Goal: Navigation & Orientation: Find specific page/section

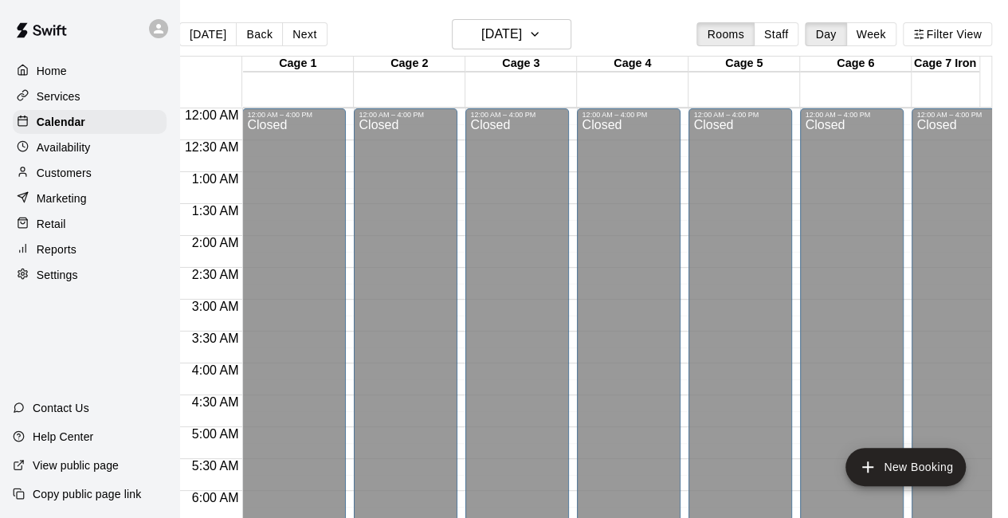
scroll to position [977, 0]
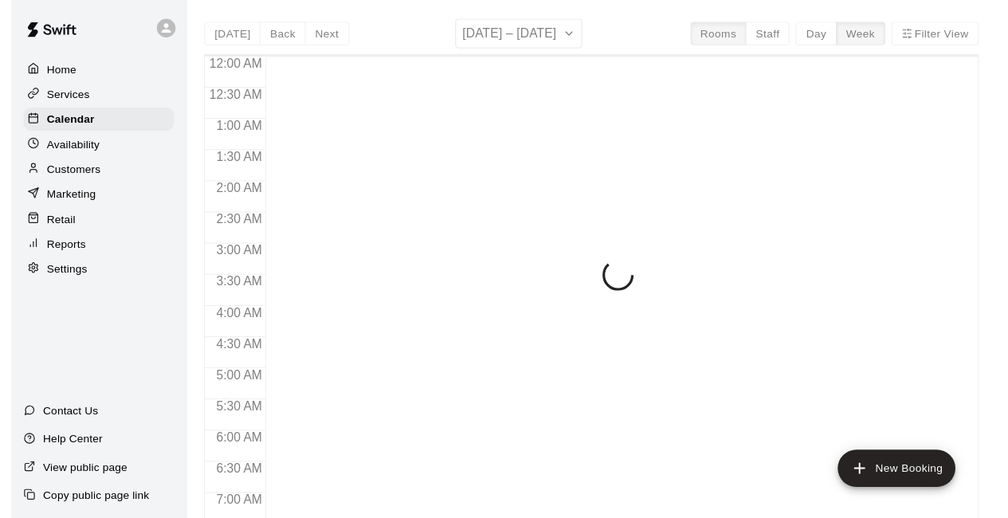
scroll to position [1032, 0]
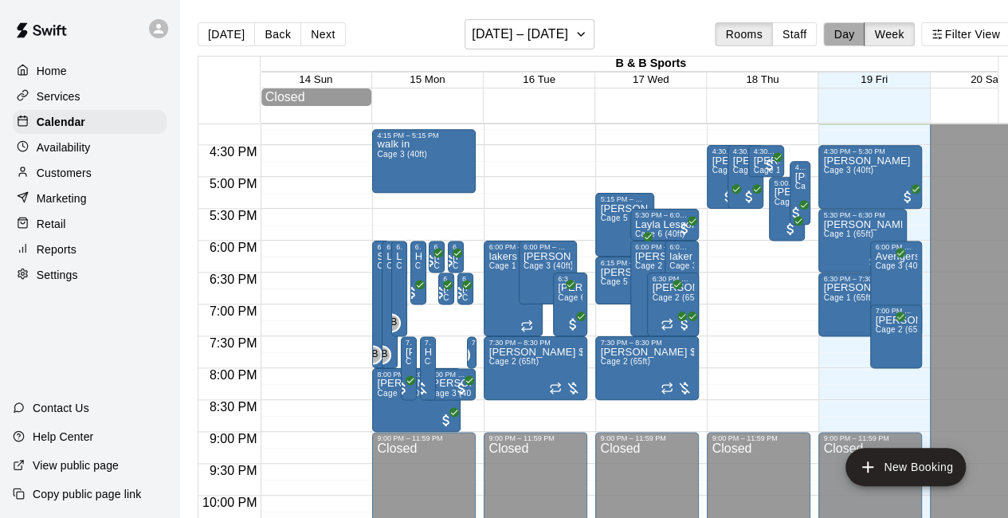
click at [857, 33] on button "Day" at bounding box center [844, 34] width 41 height 24
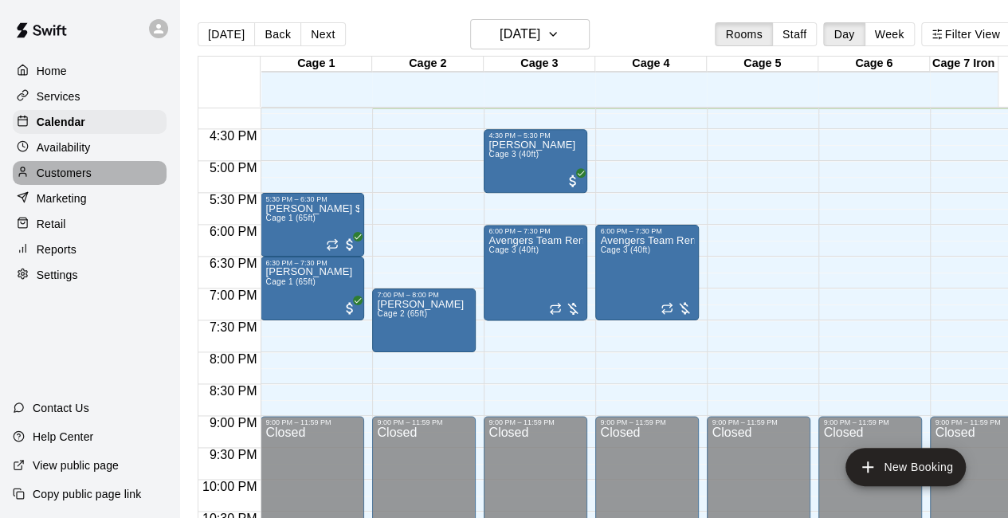
click at [94, 180] on div "Customers" at bounding box center [90, 173] width 154 height 24
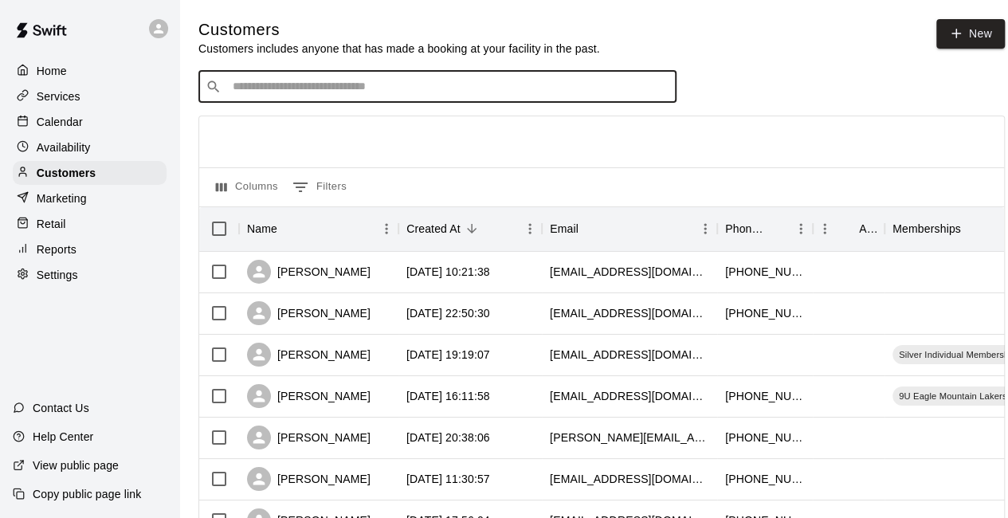
click at [240, 87] on input "Search customers by name or email" at bounding box center [449, 87] width 442 height 16
type input "*****"
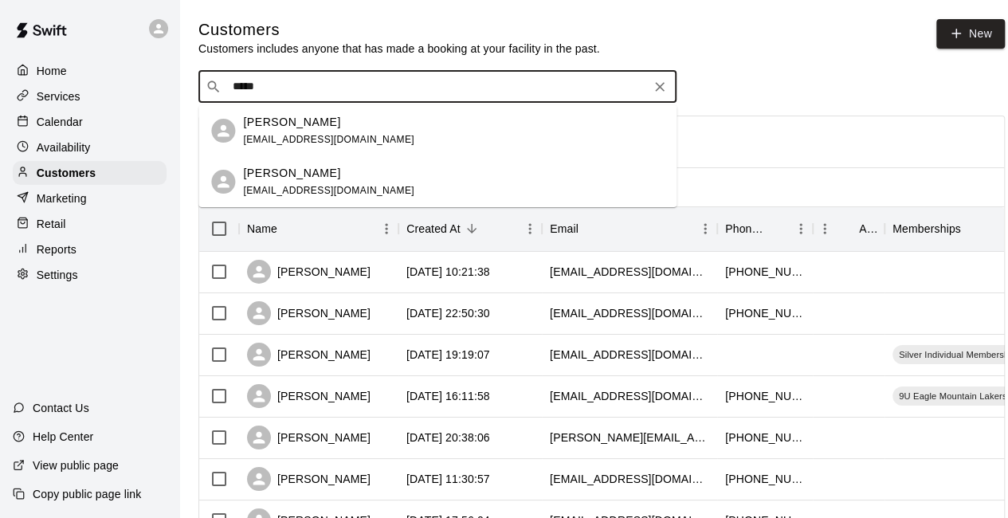
click at [303, 184] on div "[PERSON_NAME] [EMAIL_ADDRESS][DOMAIN_NAME]" at bounding box center [328, 182] width 171 height 34
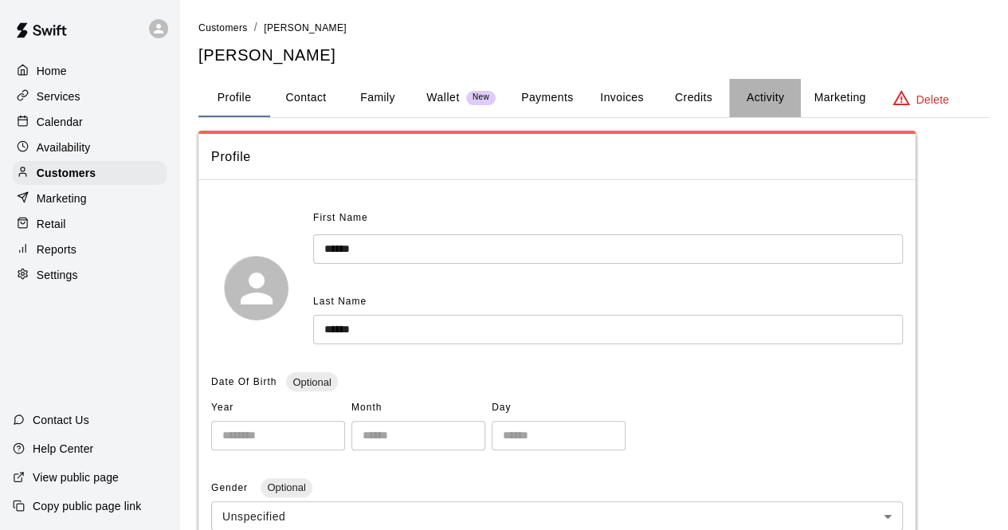
click at [767, 96] on button "Activity" at bounding box center [765, 98] width 72 height 38
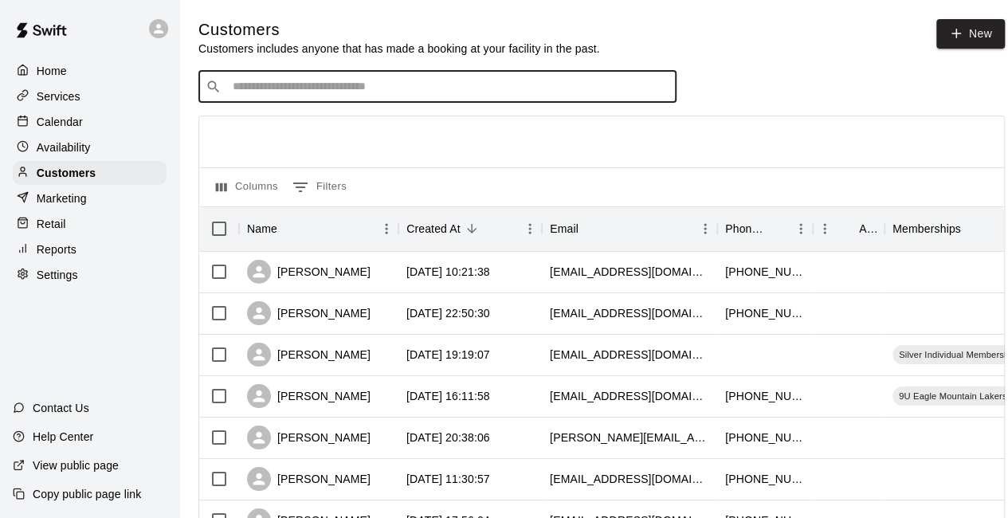
click at [244, 92] on input "Search customers by name or email" at bounding box center [449, 87] width 442 height 16
type input "****"
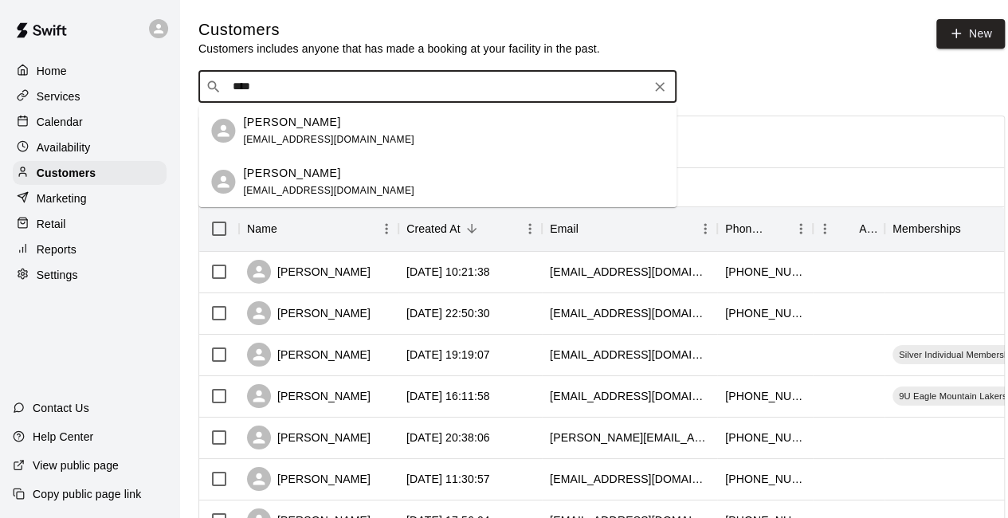
click at [295, 172] on p "[PERSON_NAME]" at bounding box center [291, 173] width 97 height 17
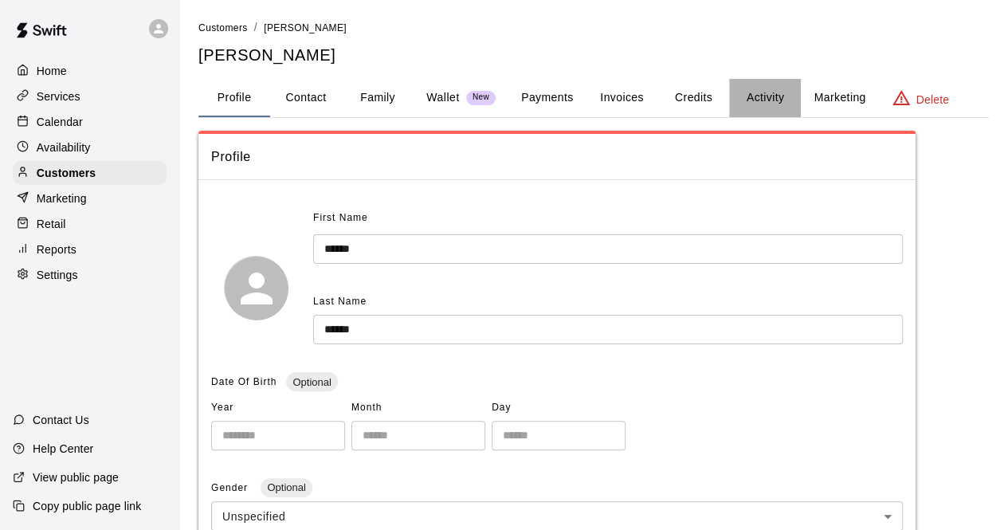
click at [758, 101] on button "Activity" at bounding box center [765, 98] width 72 height 38
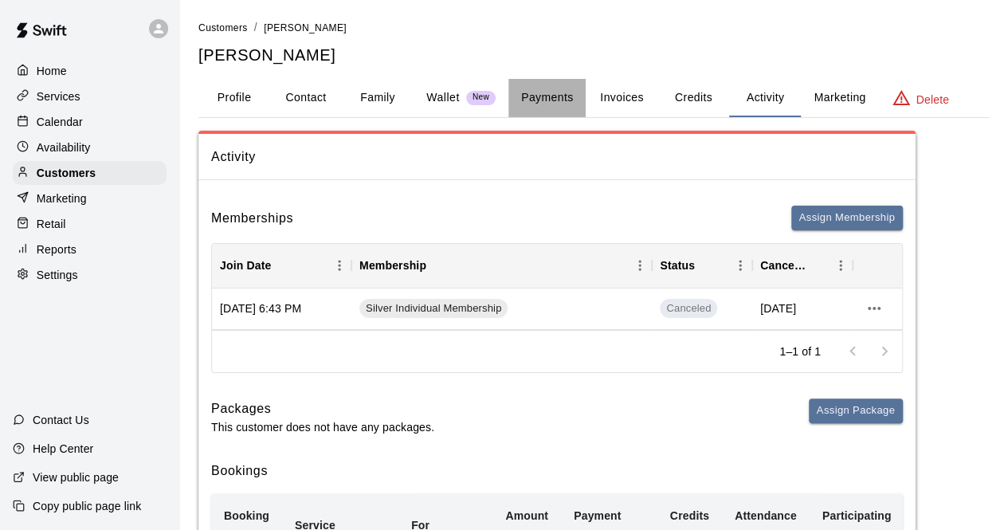
click at [553, 96] on button "Payments" at bounding box center [547, 98] width 77 height 38
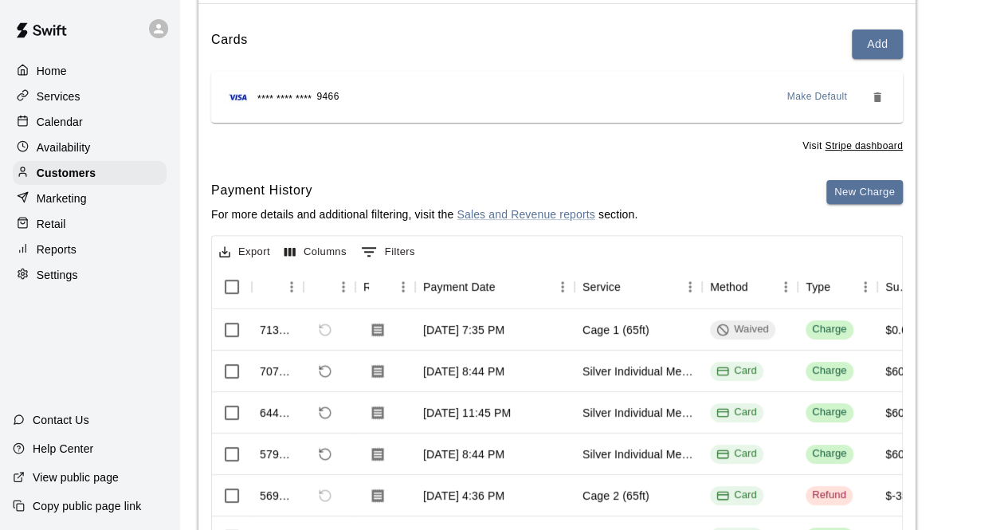
scroll to position [191, 0]
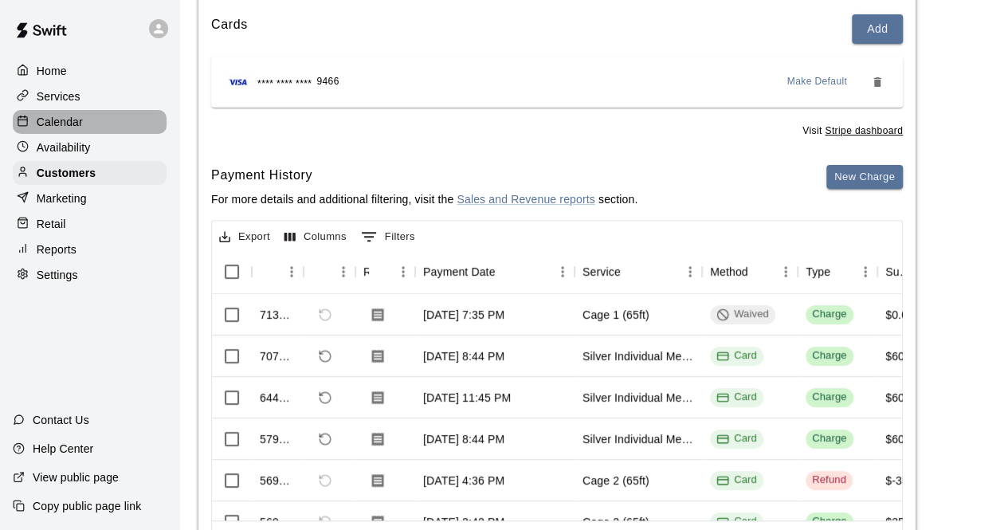
click at [78, 124] on p "Calendar" at bounding box center [60, 122] width 46 height 16
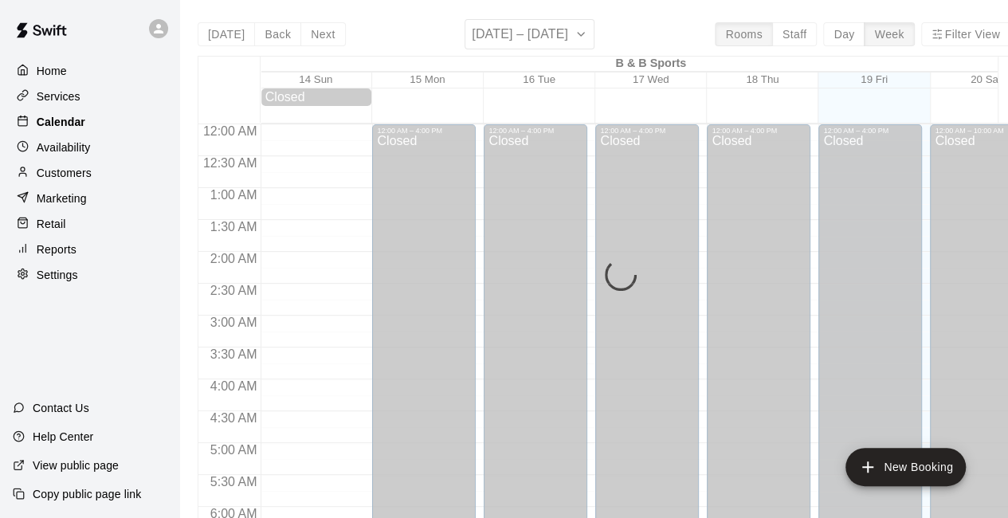
scroll to position [1033, 0]
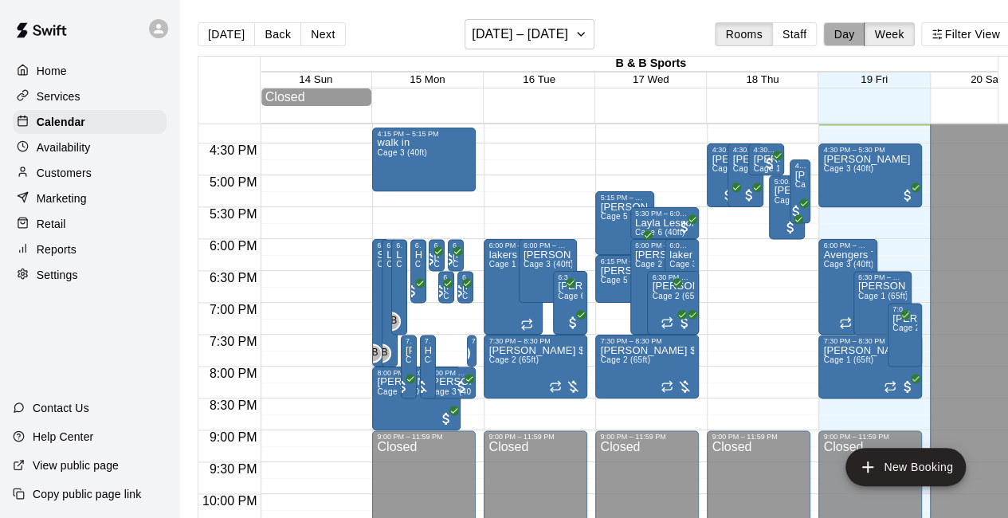
click at [856, 36] on button "Day" at bounding box center [844, 34] width 41 height 24
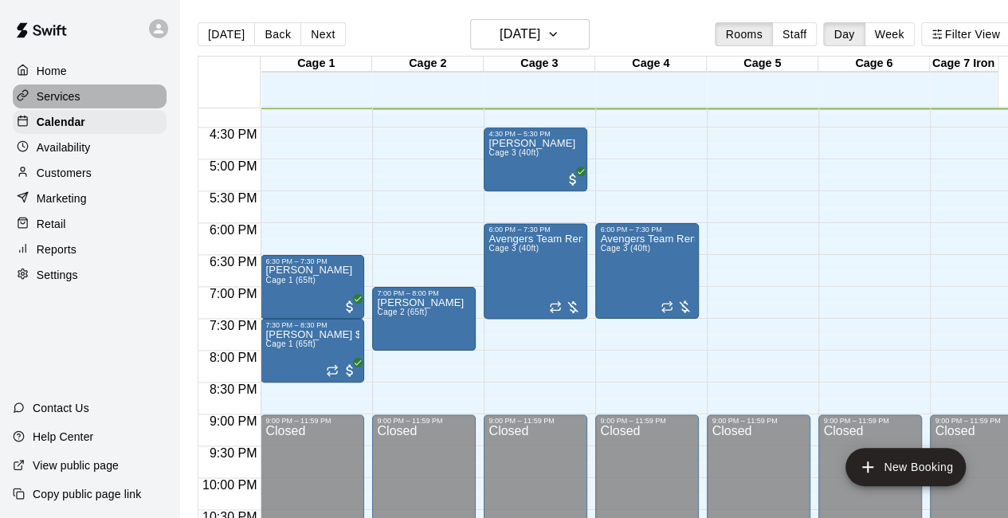
click at [91, 100] on div "Services" at bounding box center [90, 97] width 154 height 24
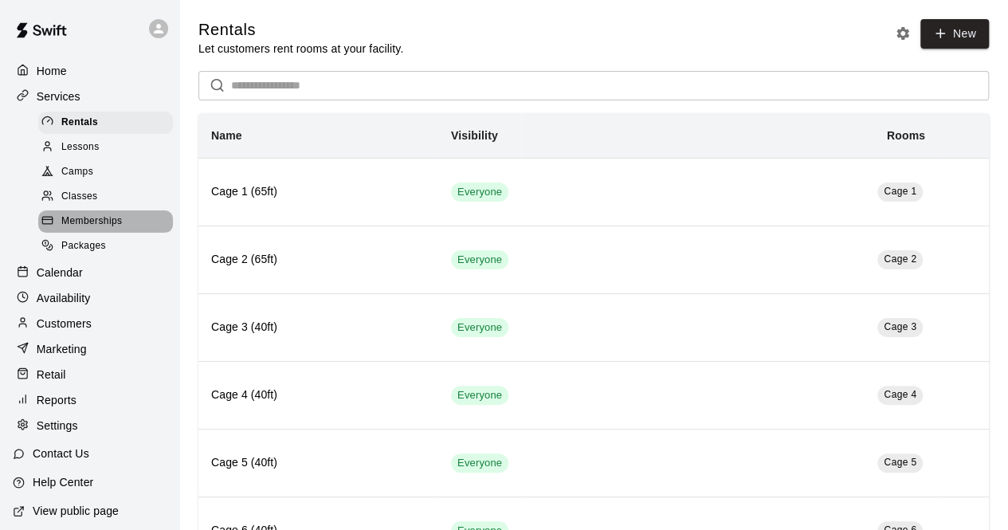
click at [124, 232] on div "Memberships" at bounding box center [105, 221] width 135 height 22
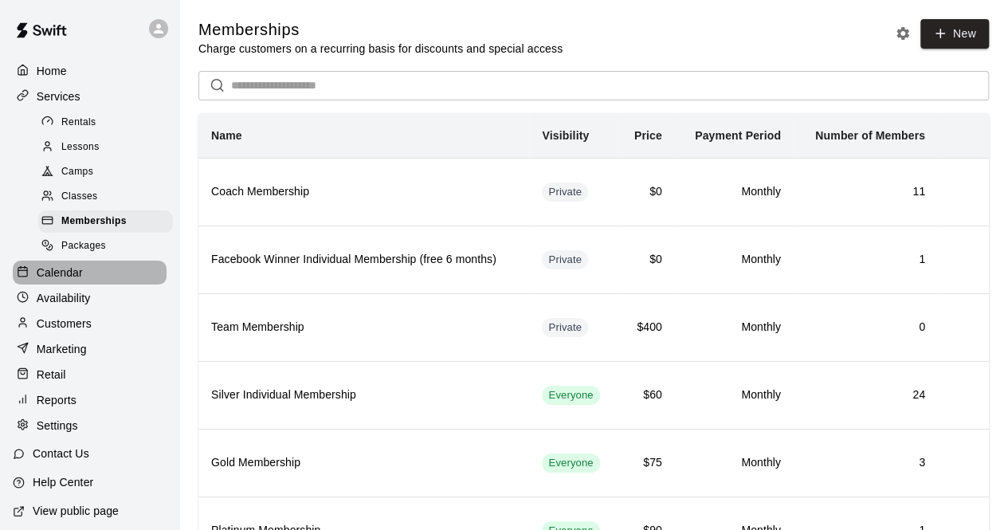
click at [93, 281] on div "Calendar" at bounding box center [90, 273] width 154 height 24
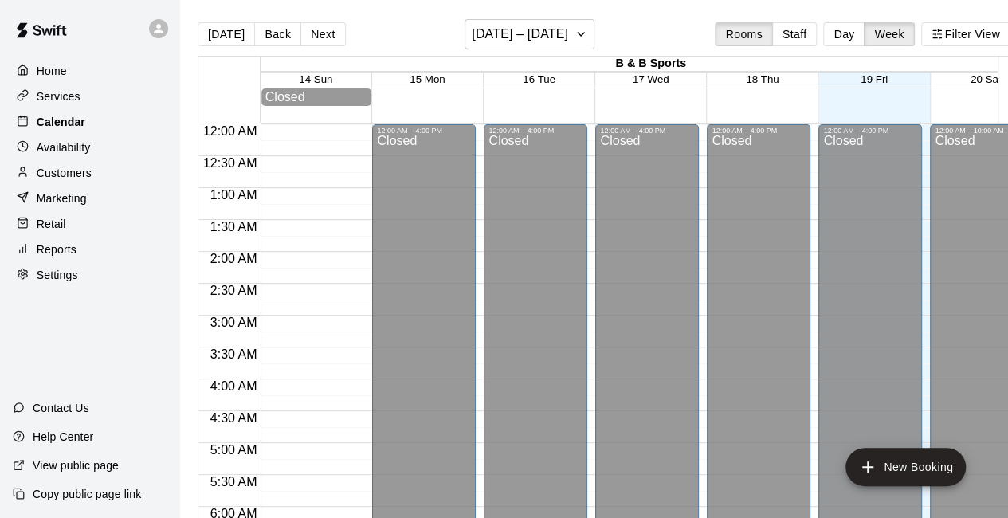
scroll to position [1034, 0]
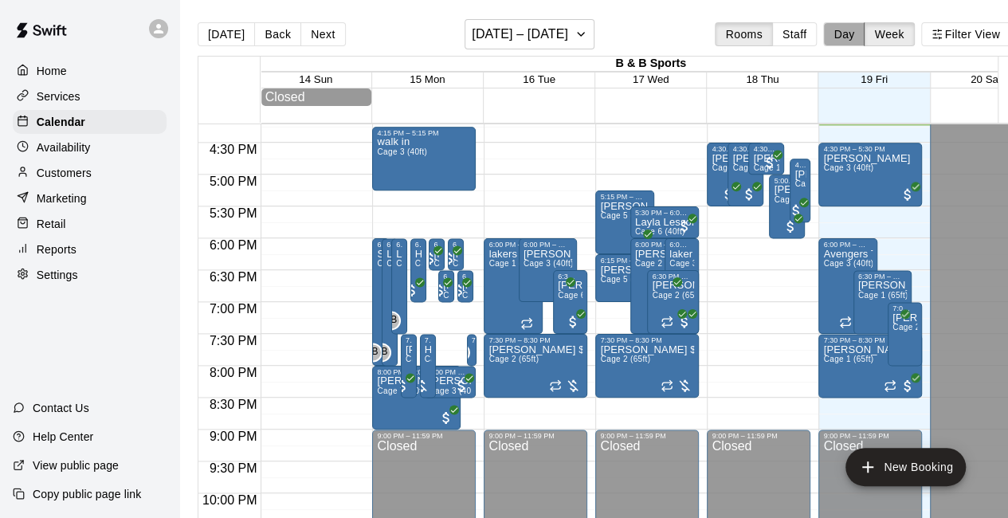
click at [863, 34] on button "Day" at bounding box center [844, 34] width 41 height 24
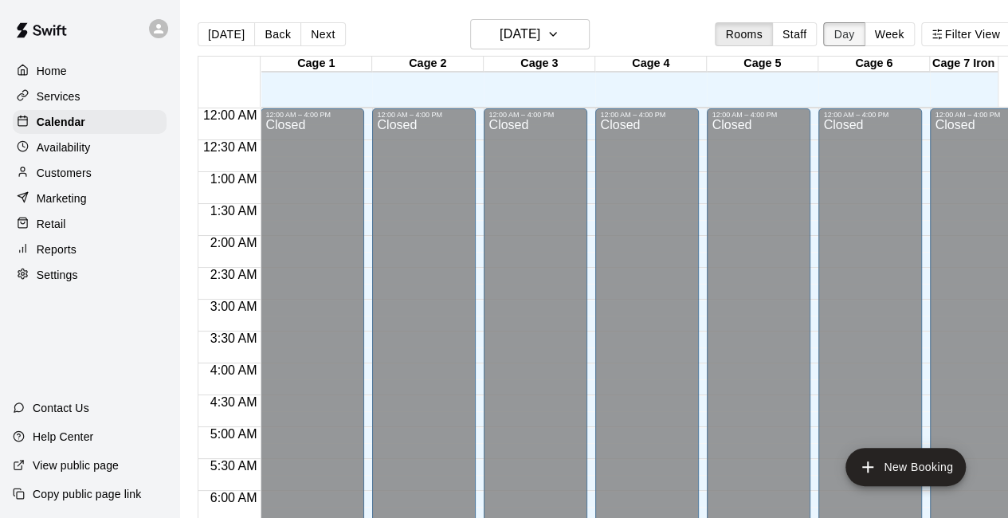
scroll to position [1035, 0]
